Goal: Information Seeking & Learning: Check status

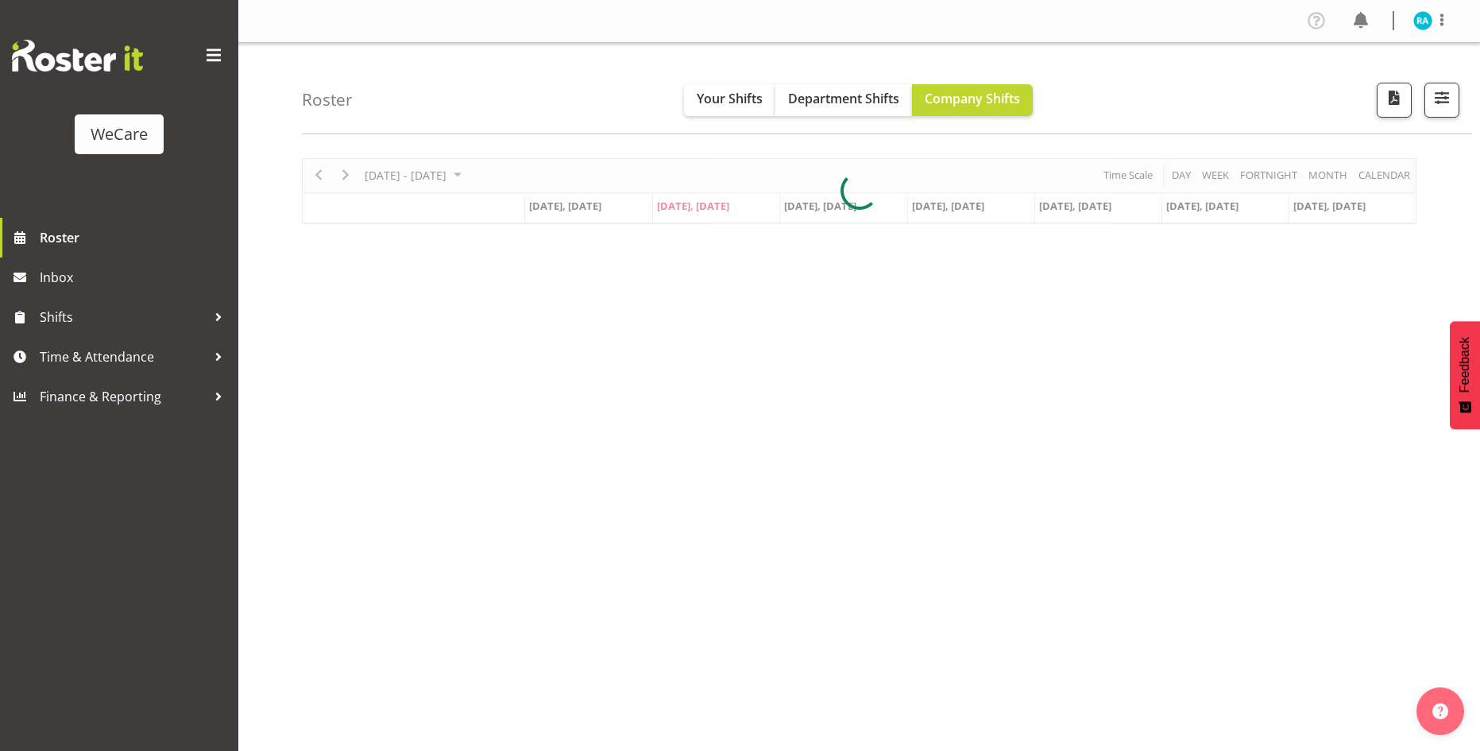
click at [351, 175] on div at bounding box center [859, 191] width 1115 height 66
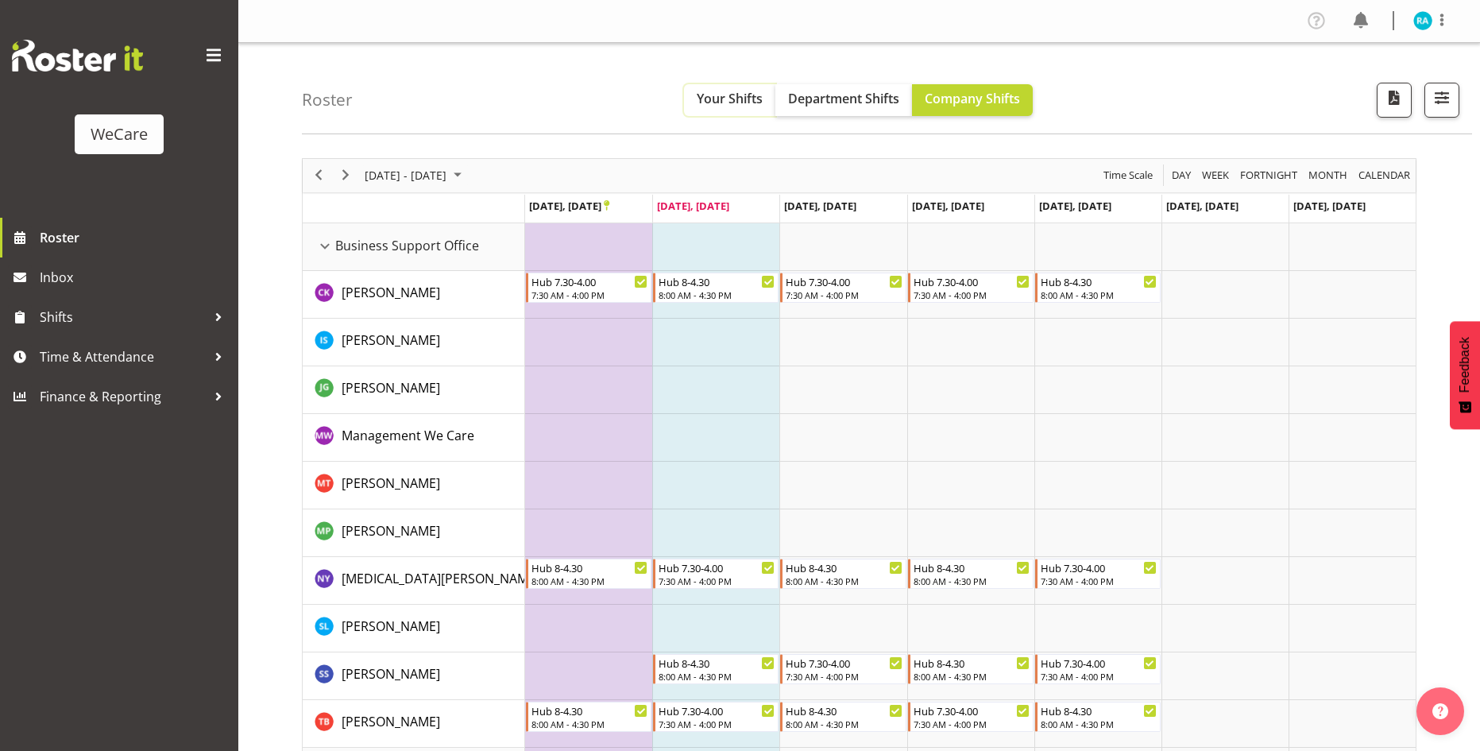
click at [719, 103] on span "Your Shifts" at bounding box center [730, 98] width 66 height 17
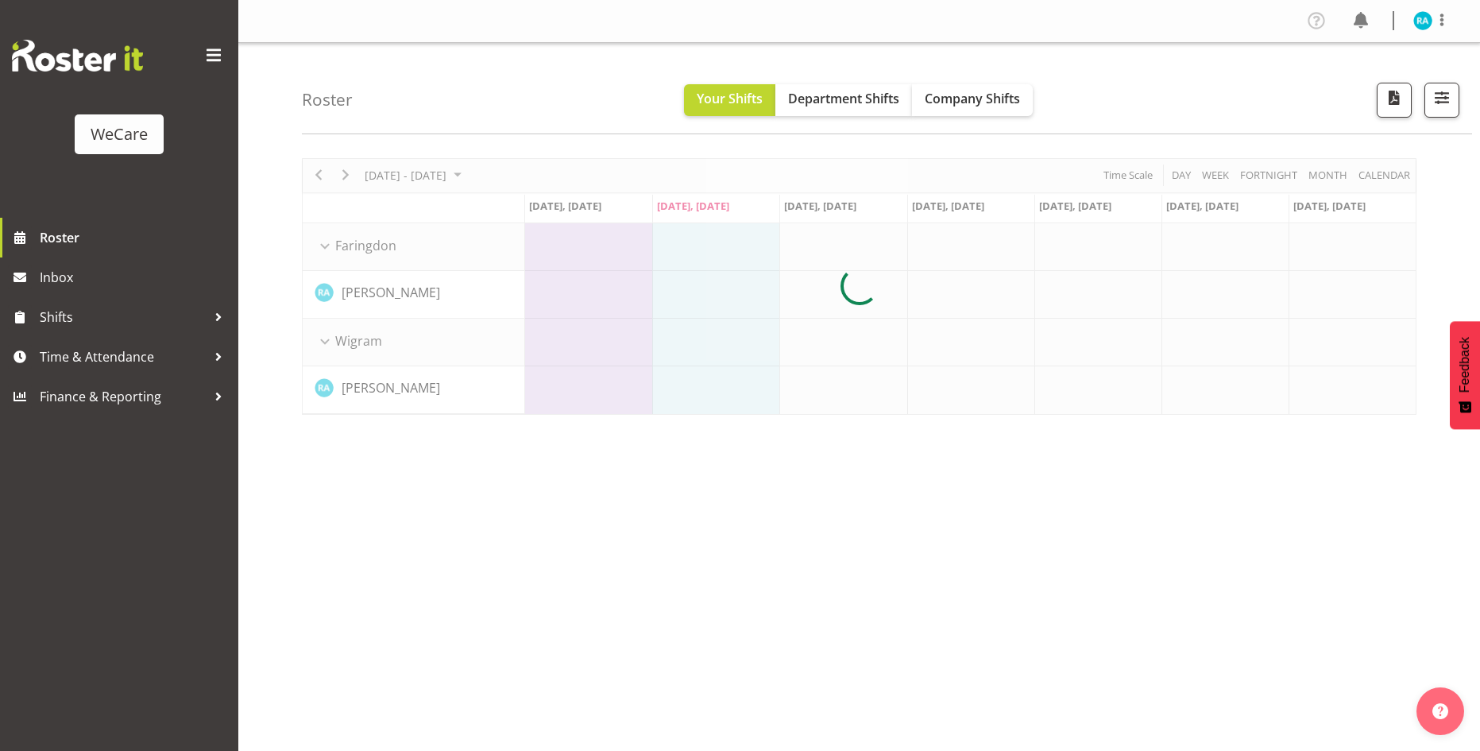
click at [400, 171] on div at bounding box center [859, 286] width 1115 height 257
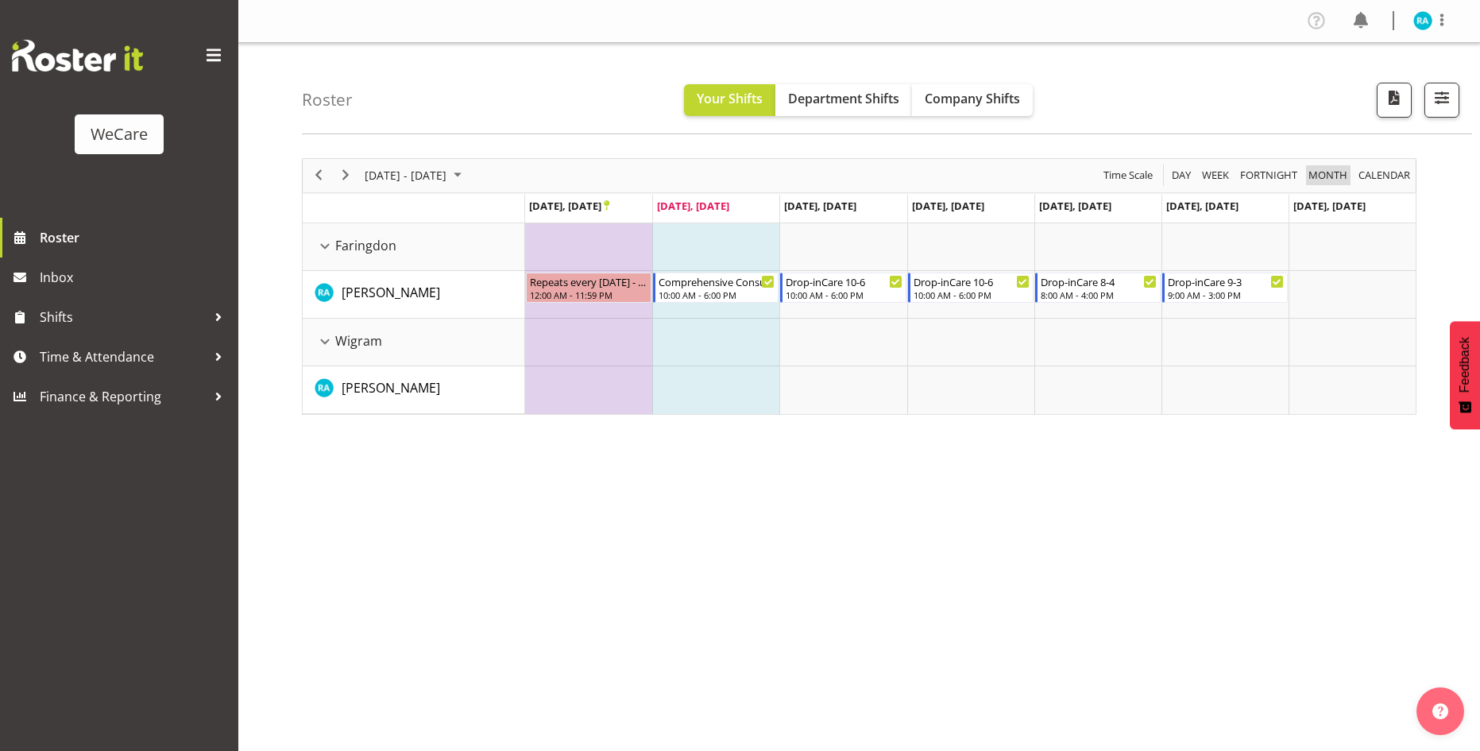
click at [1315, 172] on span "Month" at bounding box center [1328, 175] width 42 height 20
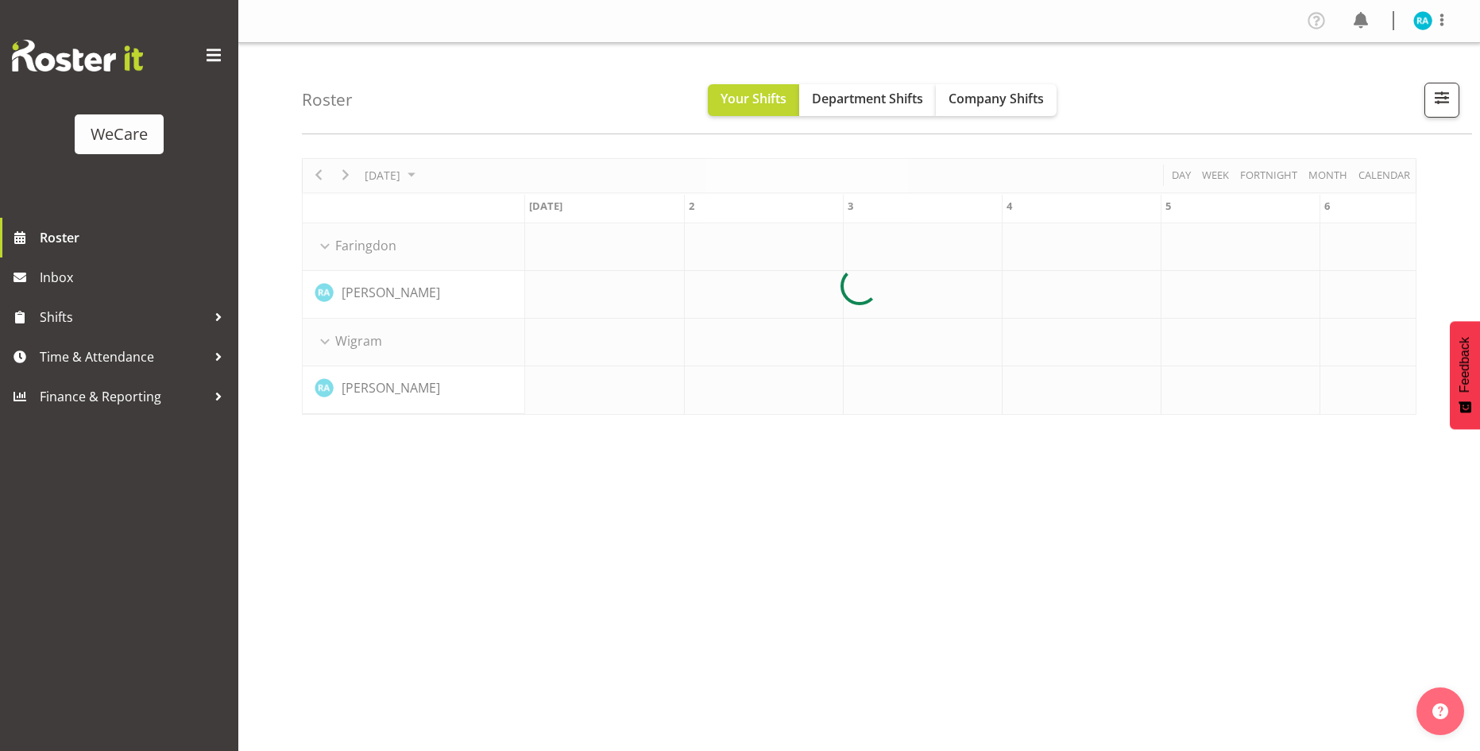
click at [1392, 172] on div at bounding box center [859, 286] width 1115 height 257
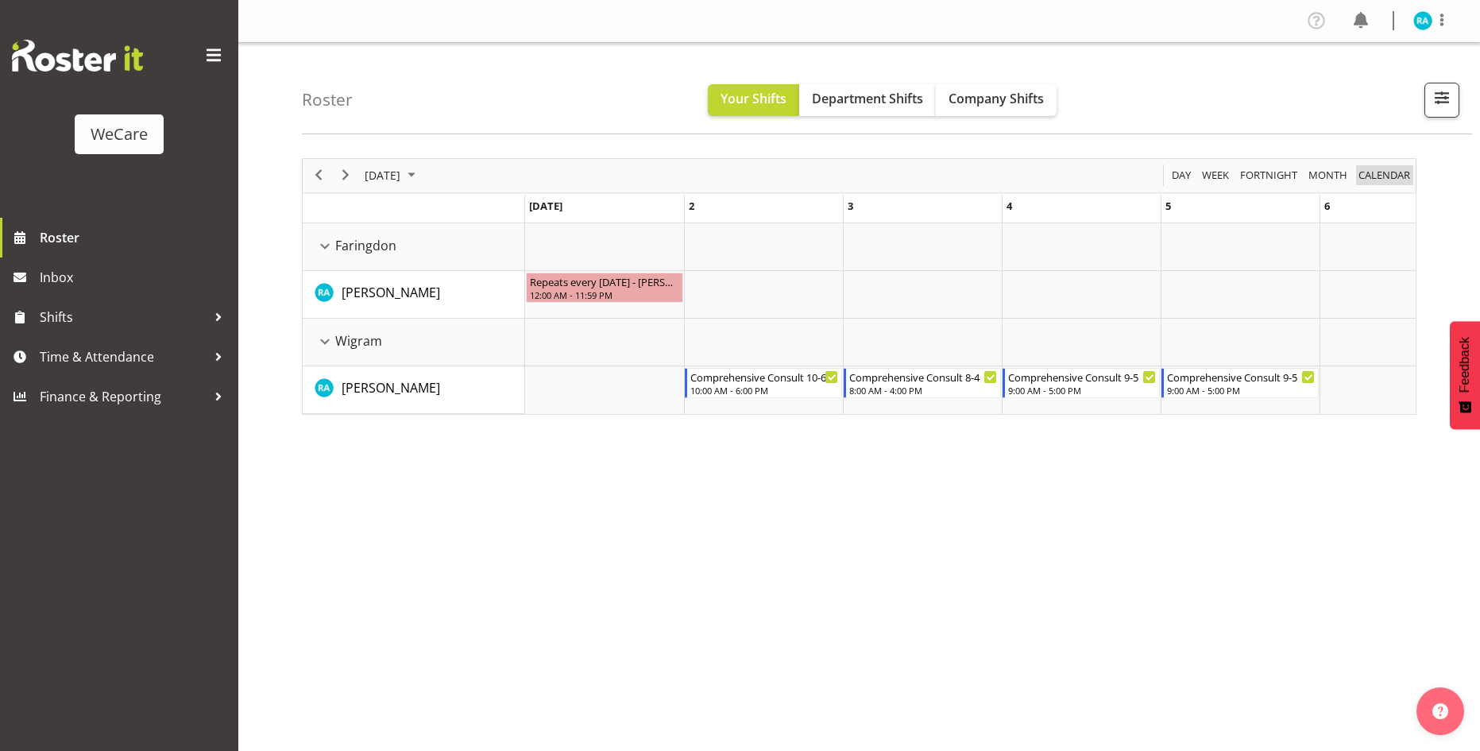
click at [1378, 175] on span "calendar" at bounding box center [1384, 175] width 55 height 20
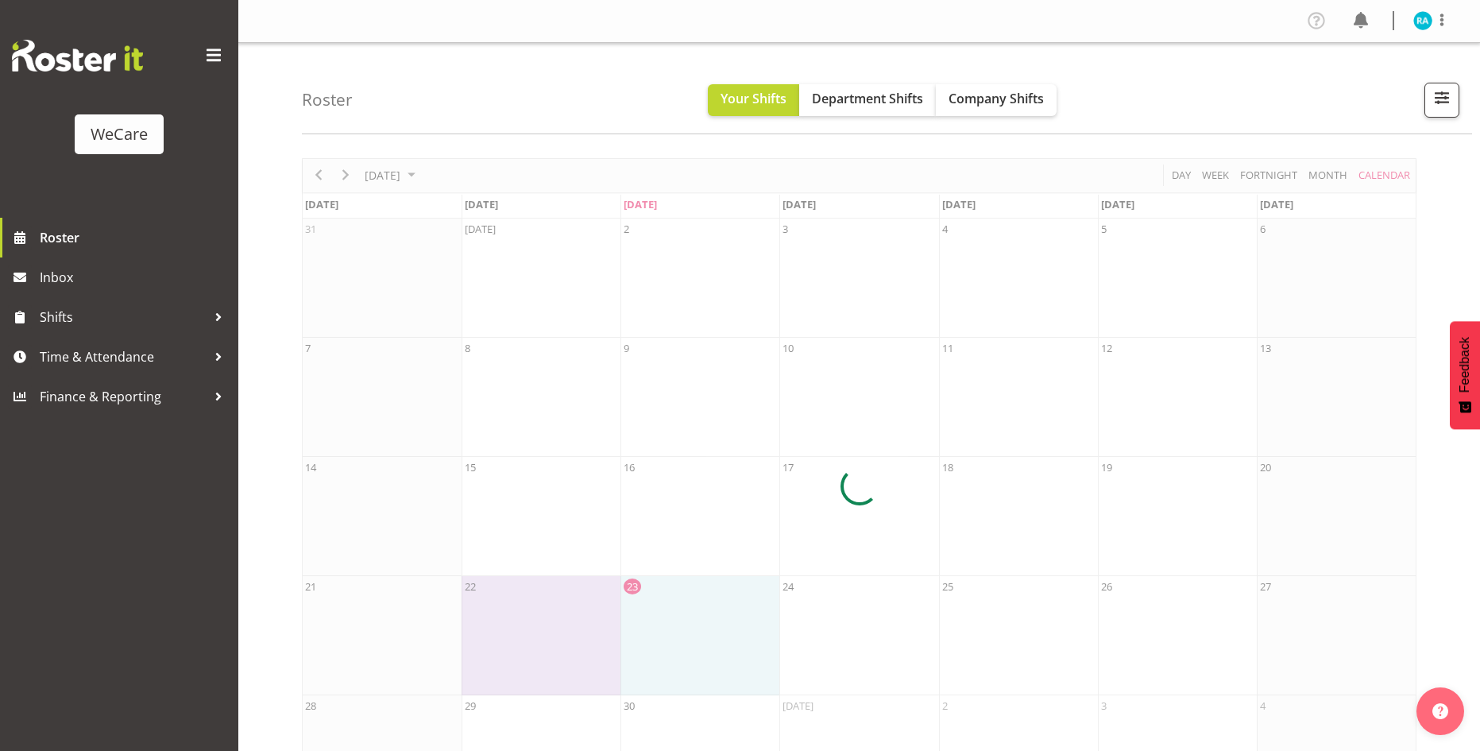
click at [379, 171] on div at bounding box center [859, 486] width 1115 height 657
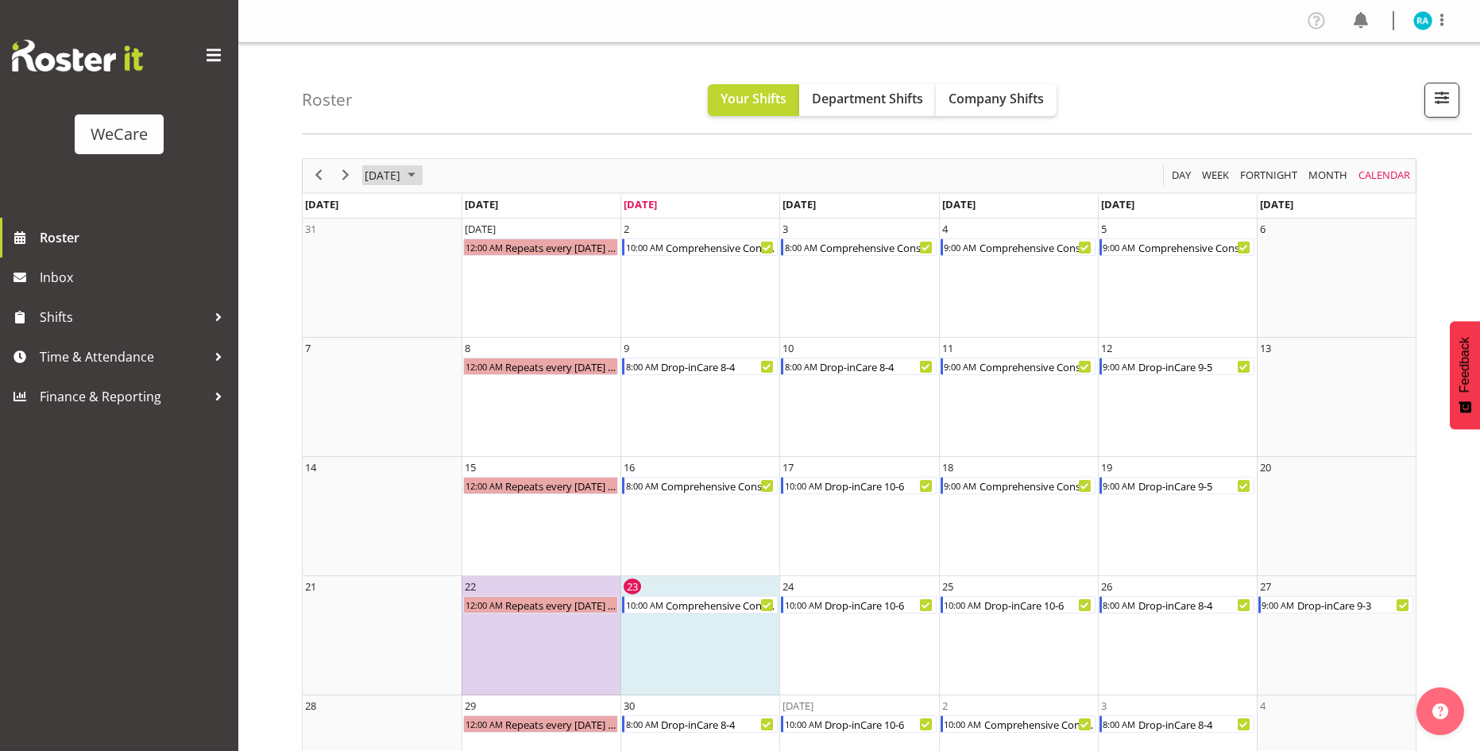
click at [380, 173] on span "[DATE]" at bounding box center [382, 175] width 39 height 20
click at [427, 351] on span "Oct" at bounding box center [435, 354] width 36 height 36
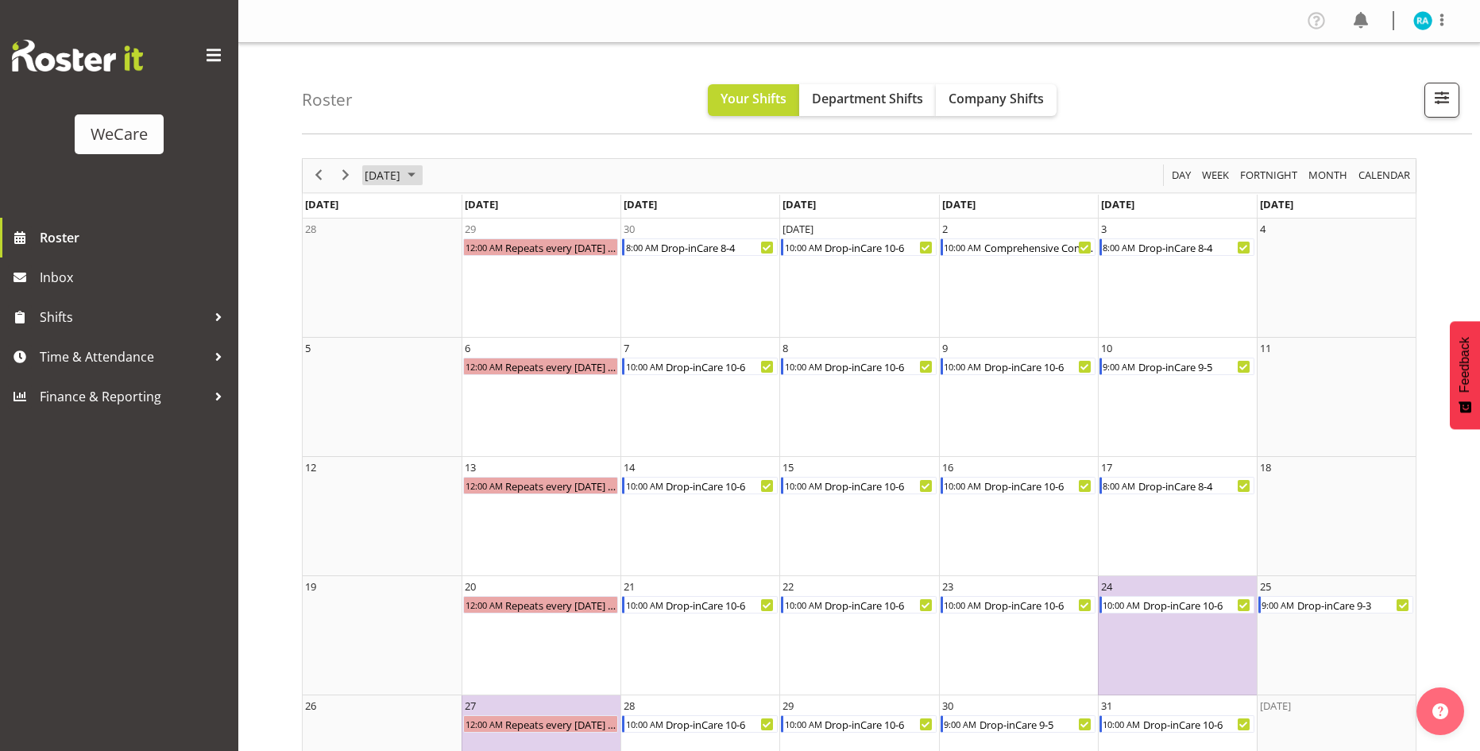
click at [374, 181] on span "[DATE]" at bounding box center [382, 175] width 39 height 20
click at [474, 350] on span "Nov" at bounding box center [480, 354] width 36 height 36
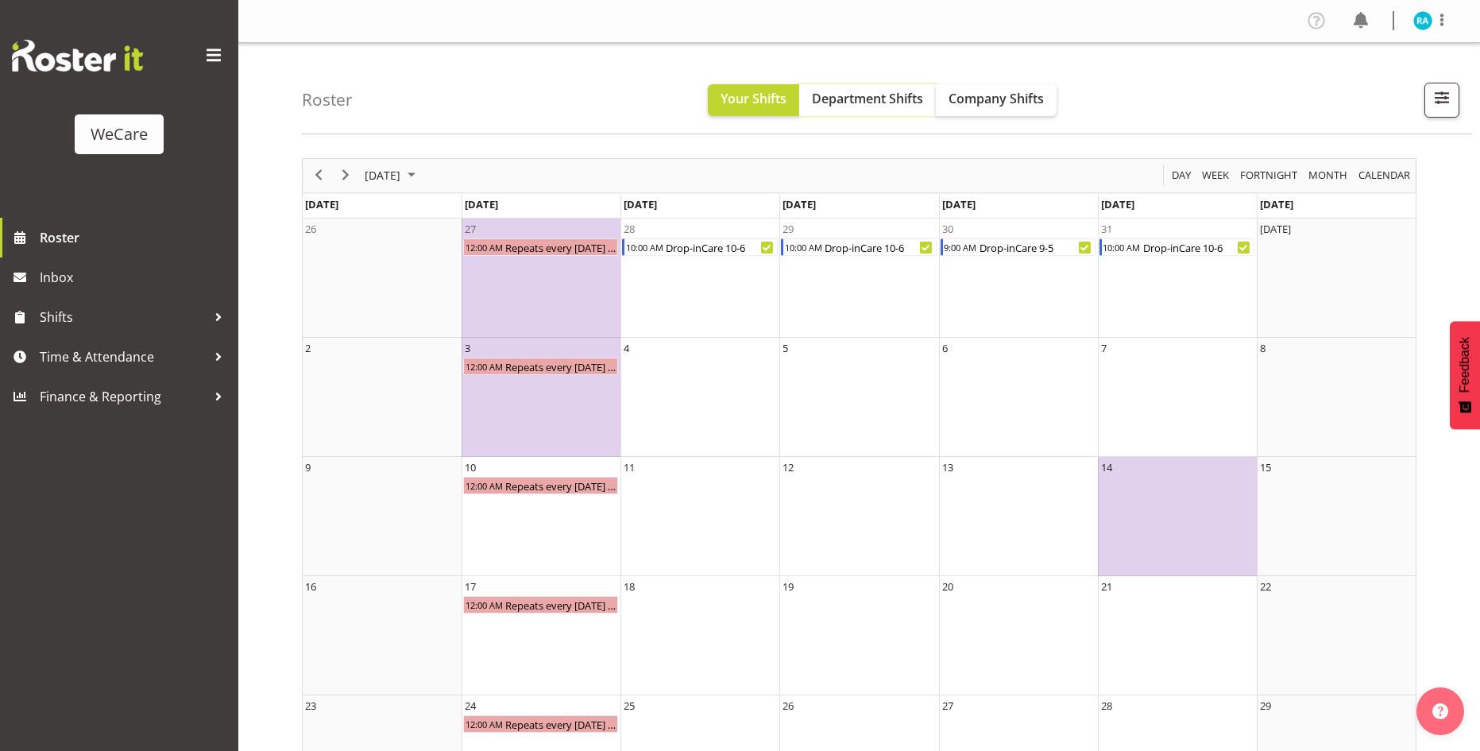
click at [887, 101] on span "Department Shifts" at bounding box center [867, 98] width 111 height 17
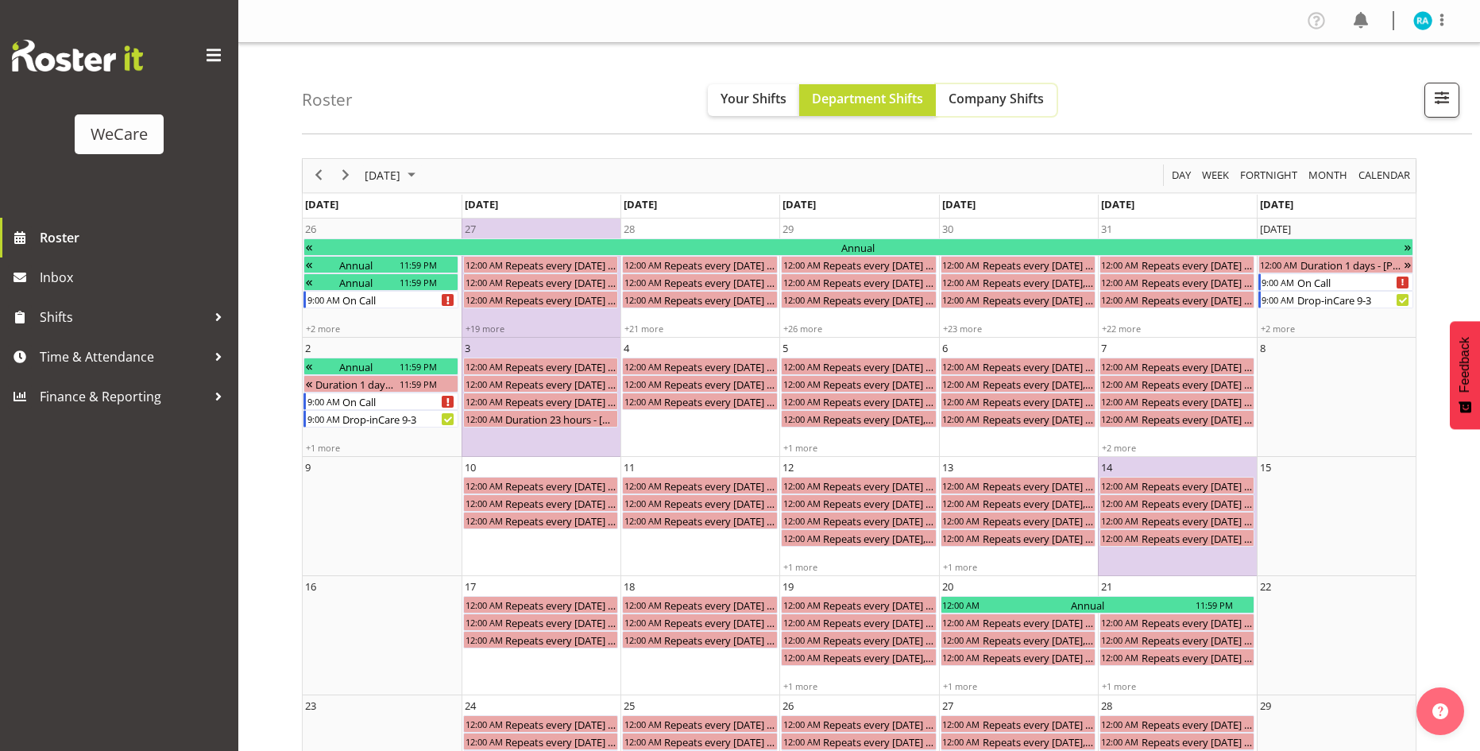
click at [978, 102] on span "Company Shifts" at bounding box center [996, 98] width 95 height 17
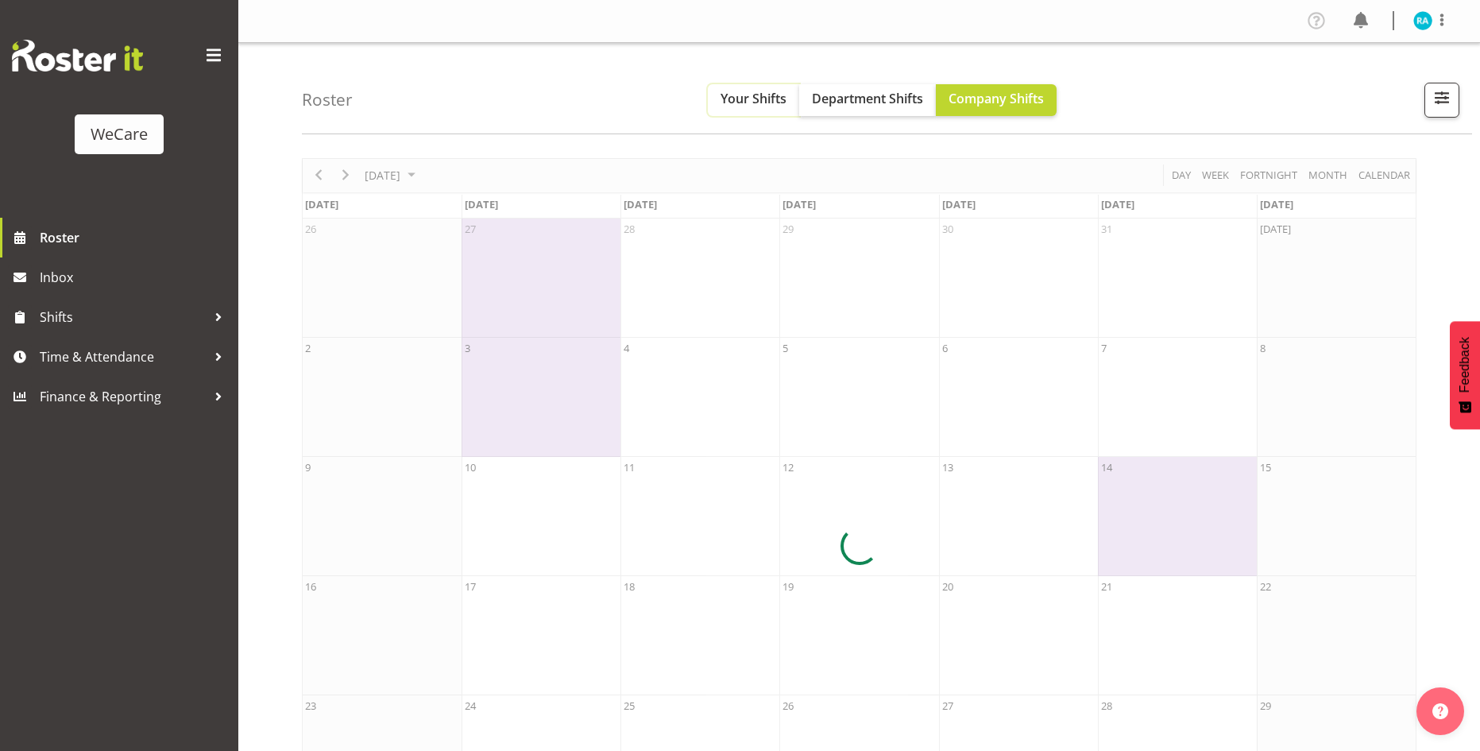
click at [761, 103] on span "Your Shifts" at bounding box center [754, 98] width 66 height 17
click at [857, 102] on span "Department Shifts" at bounding box center [867, 98] width 111 height 17
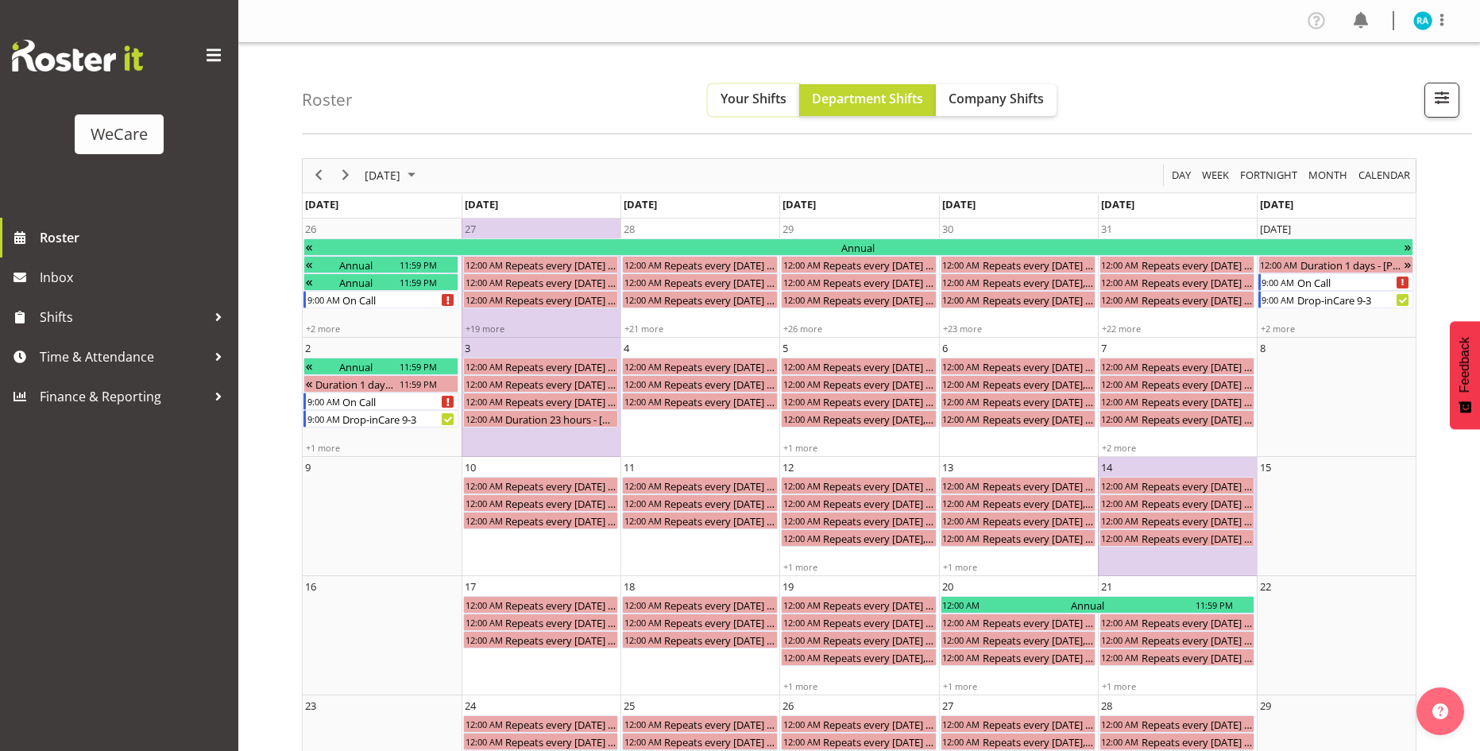
click at [732, 103] on span "Your Shifts" at bounding box center [754, 98] width 66 height 17
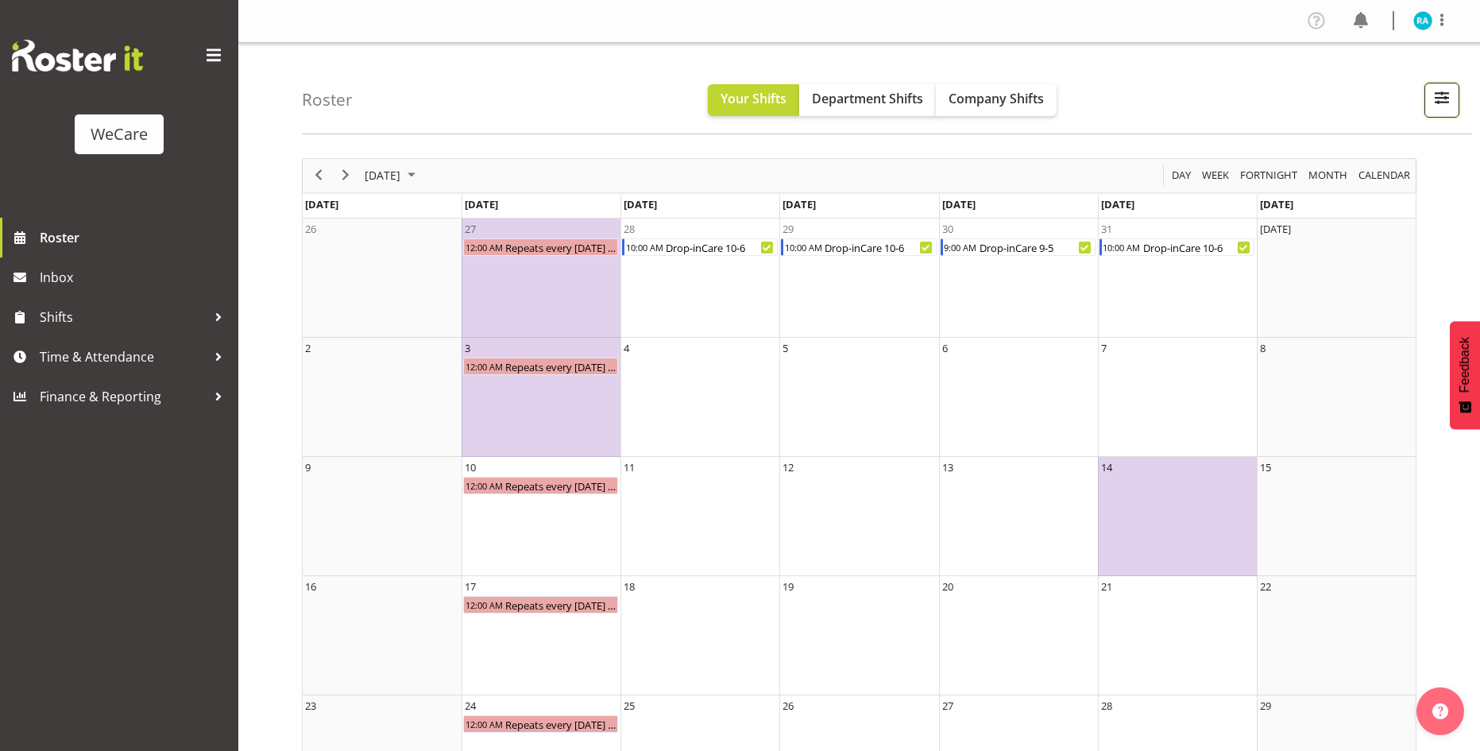
click at [1457, 102] on button "button" at bounding box center [1441, 100] width 35 height 35
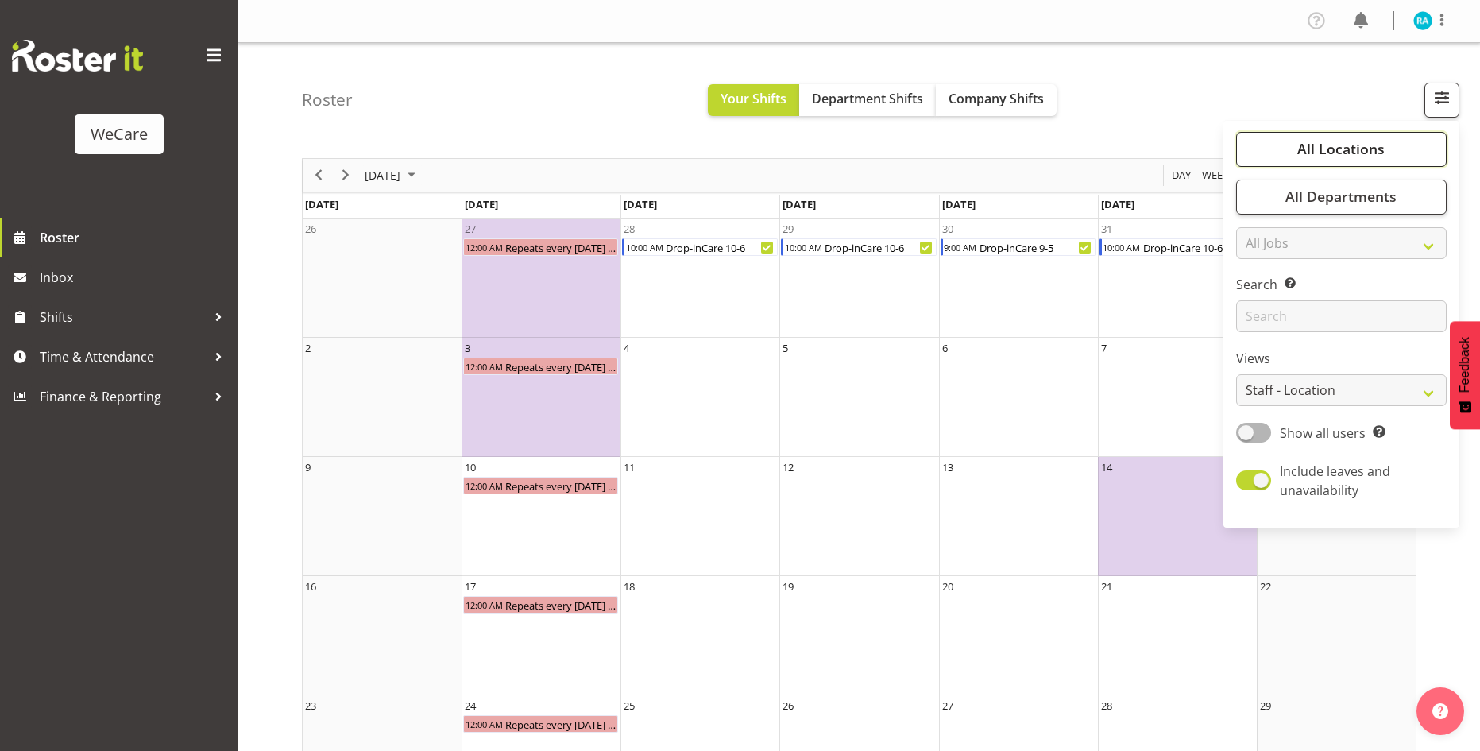
click at [1356, 161] on button "All Locations" at bounding box center [1341, 149] width 211 height 35
click at [1257, 430] on span at bounding box center [1253, 433] width 35 height 20
click at [1246, 430] on input "Show all users Show only rostered employees" at bounding box center [1241, 432] width 10 height 10
checkbox input "true"
click at [1443, 93] on span "button" at bounding box center [1442, 97] width 21 height 21
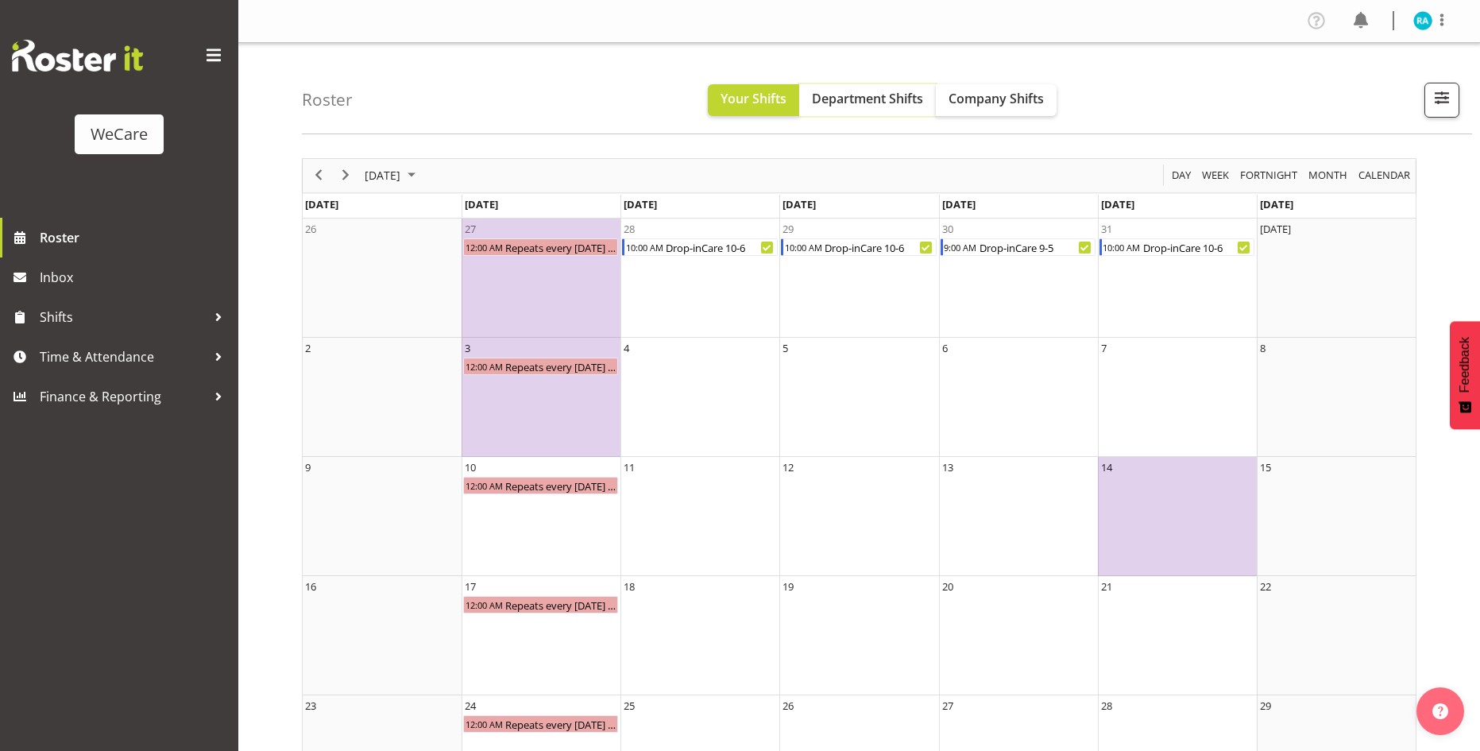
click at [898, 102] on span "Department Shifts" at bounding box center [867, 98] width 111 height 17
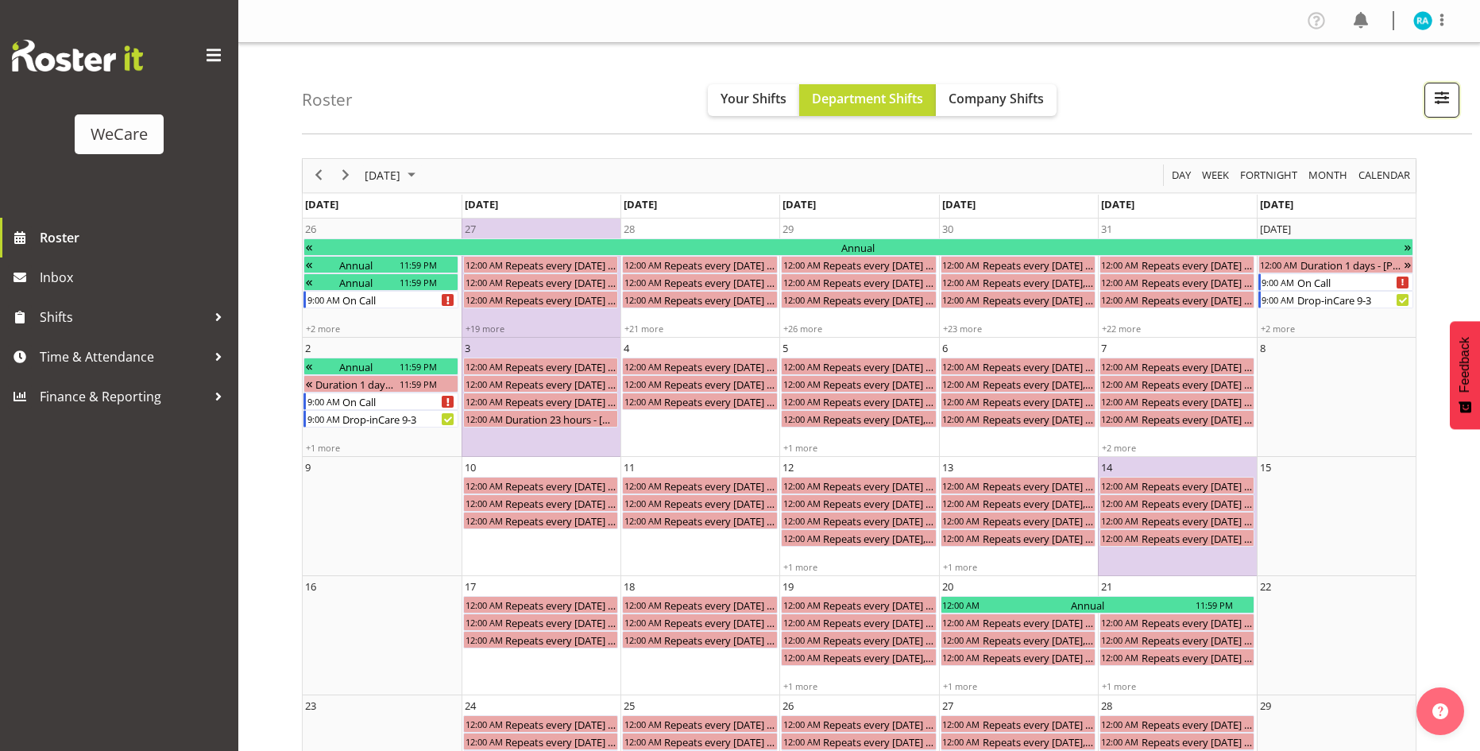
click at [1445, 97] on span "button" at bounding box center [1442, 97] width 21 height 21
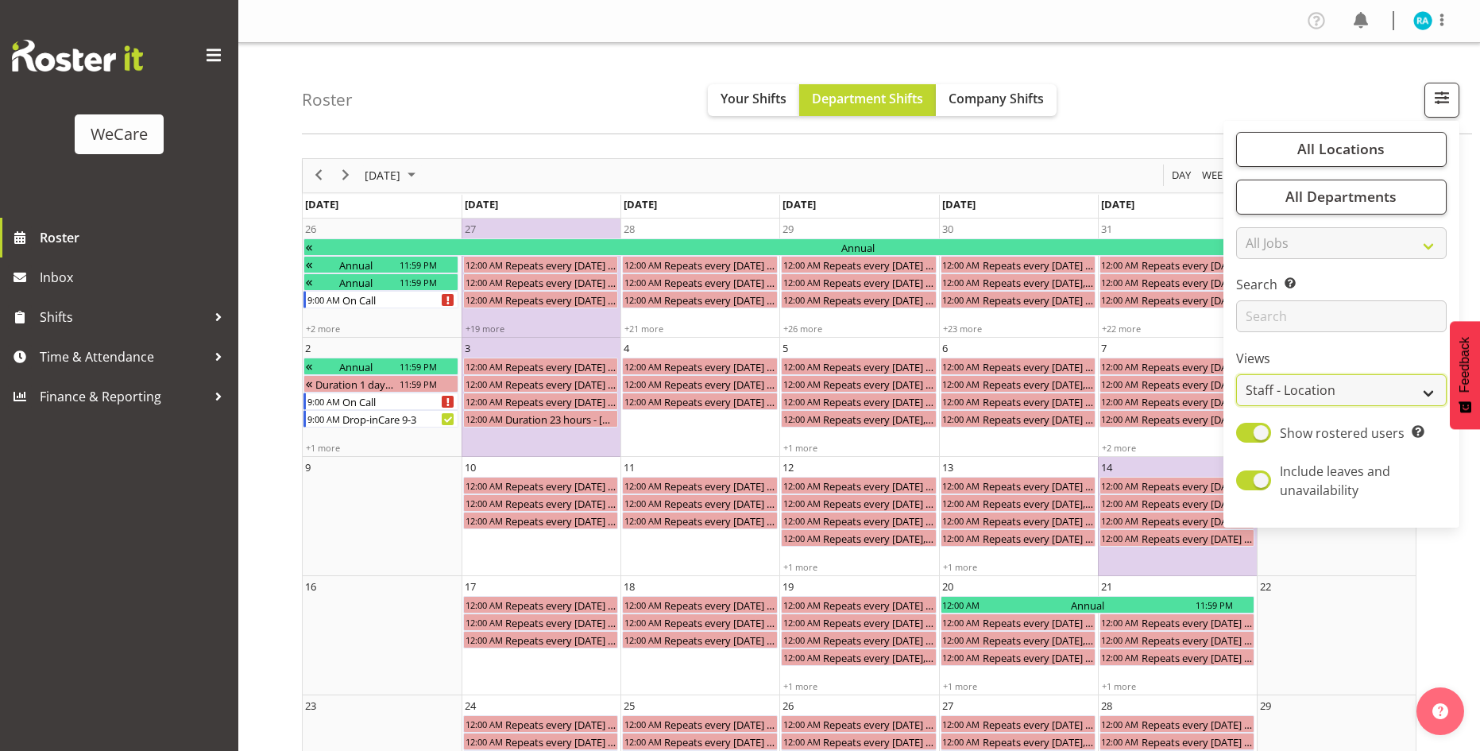
click at [1390, 389] on select "Staff Role Shift - Horizontal Shift - Vertical Staff - Location" at bounding box center [1341, 390] width 211 height 32
click at [1177, 63] on div "Roster Your Shifts Department Shifts Company Shifts All Locations Clear Busines…" at bounding box center [887, 88] width 1170 height 91
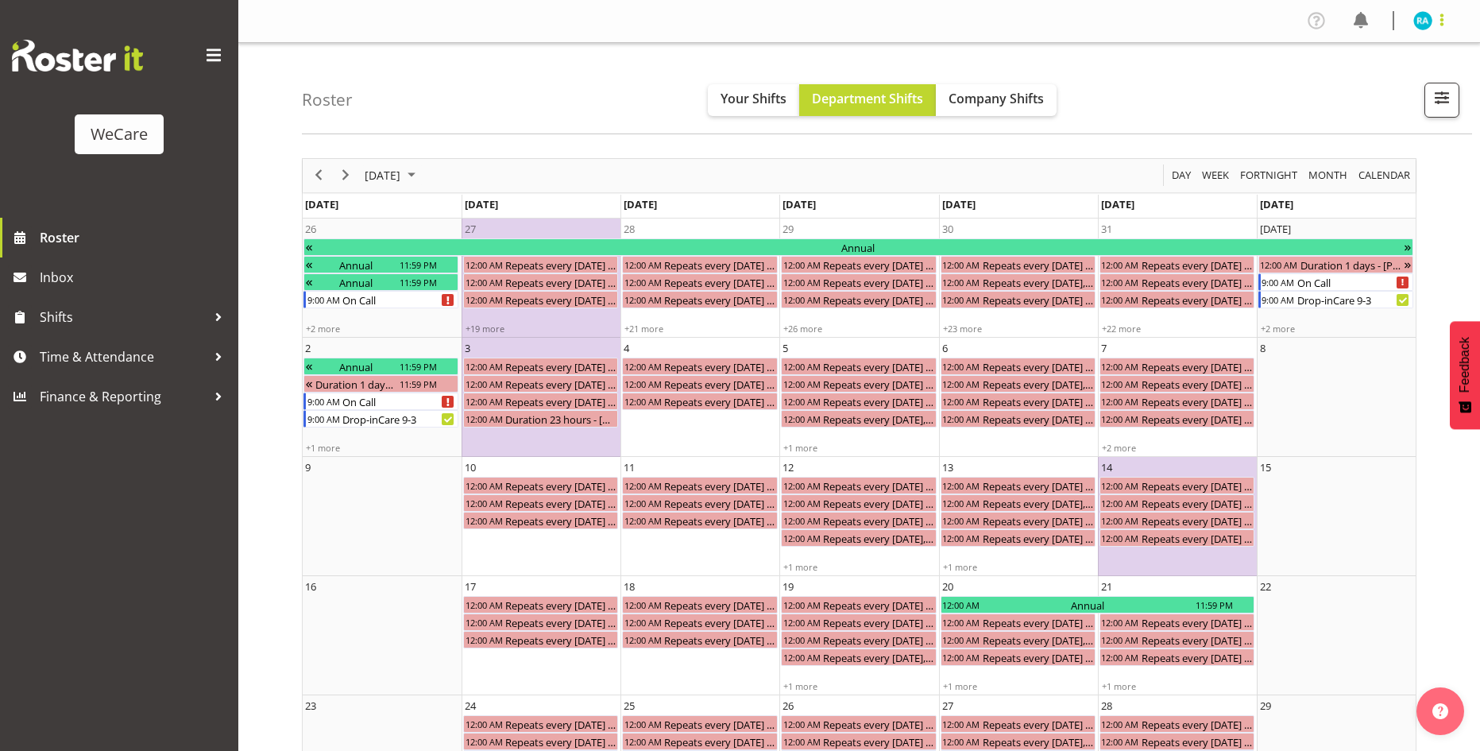
click at [1442, 19] on span at bounding box center [1441, 19] width 19 height 19
click at [1370, 87] on link "Log Out" at bounding box center [1375, 83] width 153 height 29
